Goal: Information Seeking & Learning: Check status

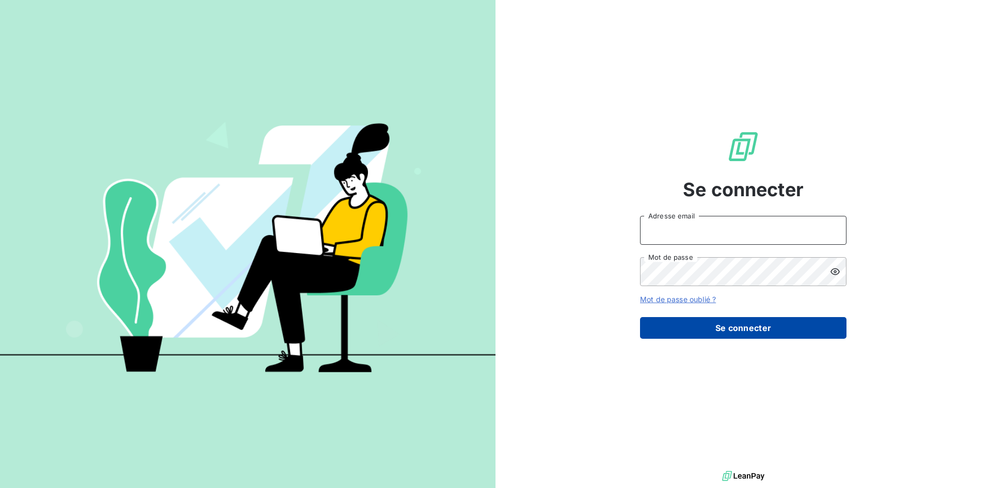
type input "[PERSON_NAME][EMAIL_ADDRESS][DOMAIN_NAME]"
click at [695, 318] on button "Se connecter" at bounding box center [743, 328] width 206 height 22
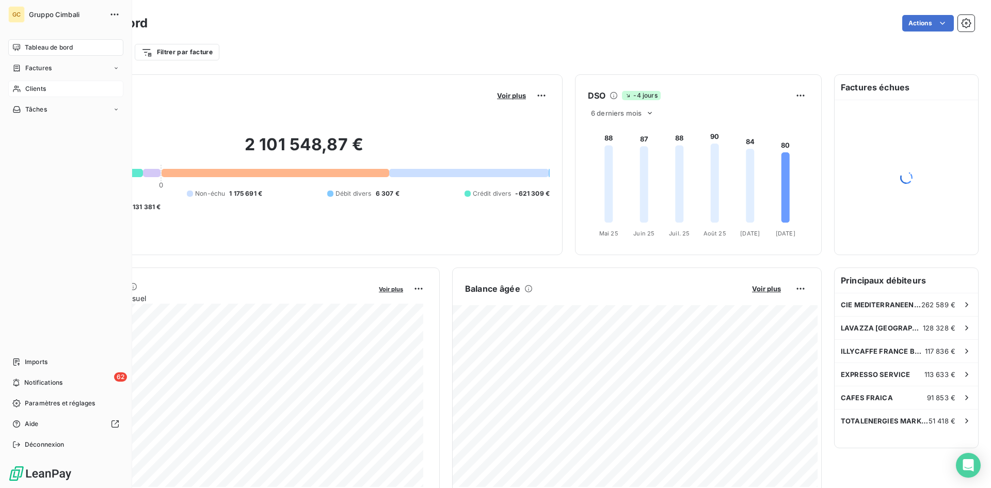
click at [21, 83] on div "Clients" at bounding box center [65, 88] width 115 height 17
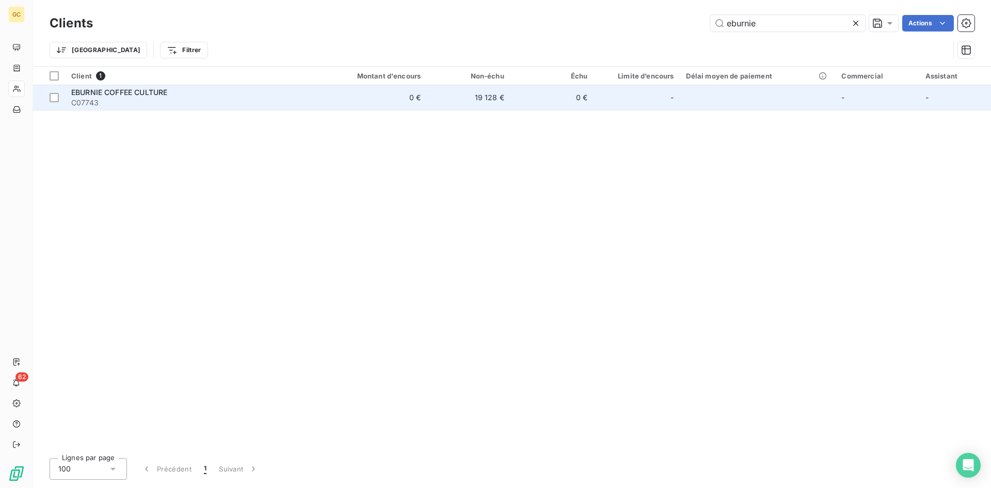
type input "eburnie"
click at [563, 99] on td "0 €" at bounding box center [552, 97] width 84 height 25
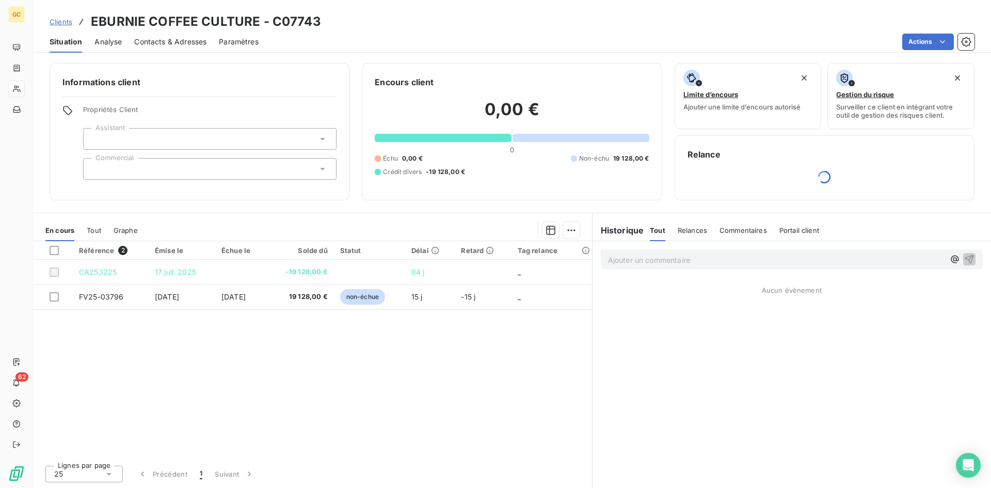
click at [320, 8] on div "Clients EBURNIE COFFEE CULTURE - C07743 Situation Analyse Contacts & Adresses P…" at bounding box center [512, 26] width 958 height 53
drag, startPoint x: 325, startPoint y: 19, endPoint x: 90, endPoint y: 23, distance: 234.8
click at [90, 23] on div "Clients EBURNIE COFFEE CULTURE - C07743" at bounding box center [512, 21] width 958 height 19
copy h3 "EBURNIE COFFEE CULTURE - C07743"
